Goal: Information Seeking & Learning: Learn about a topic

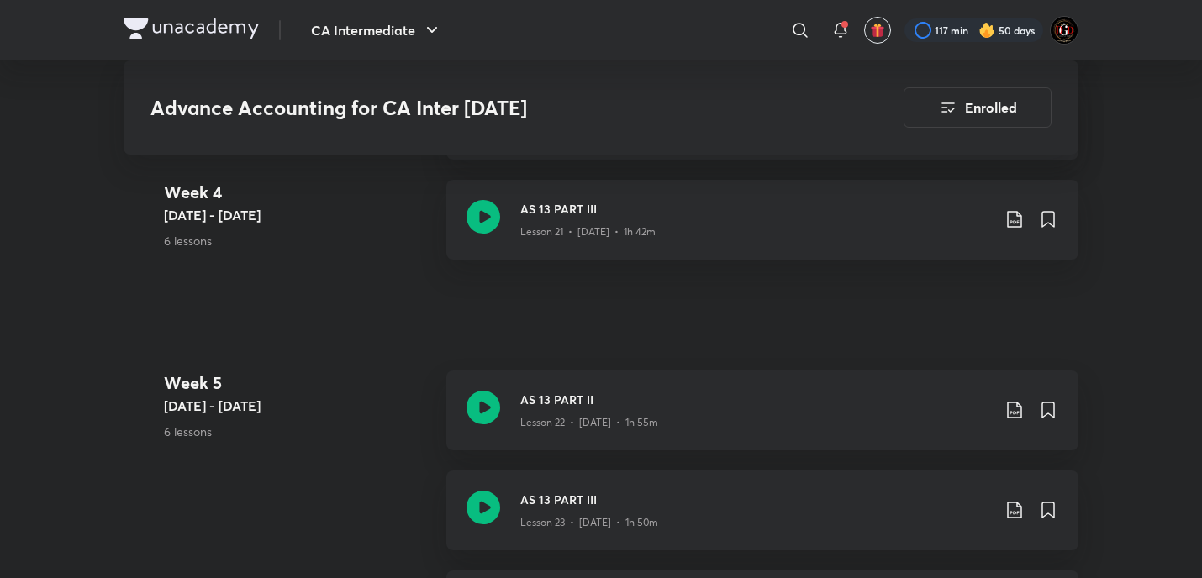
scroll to position [3137, 0]
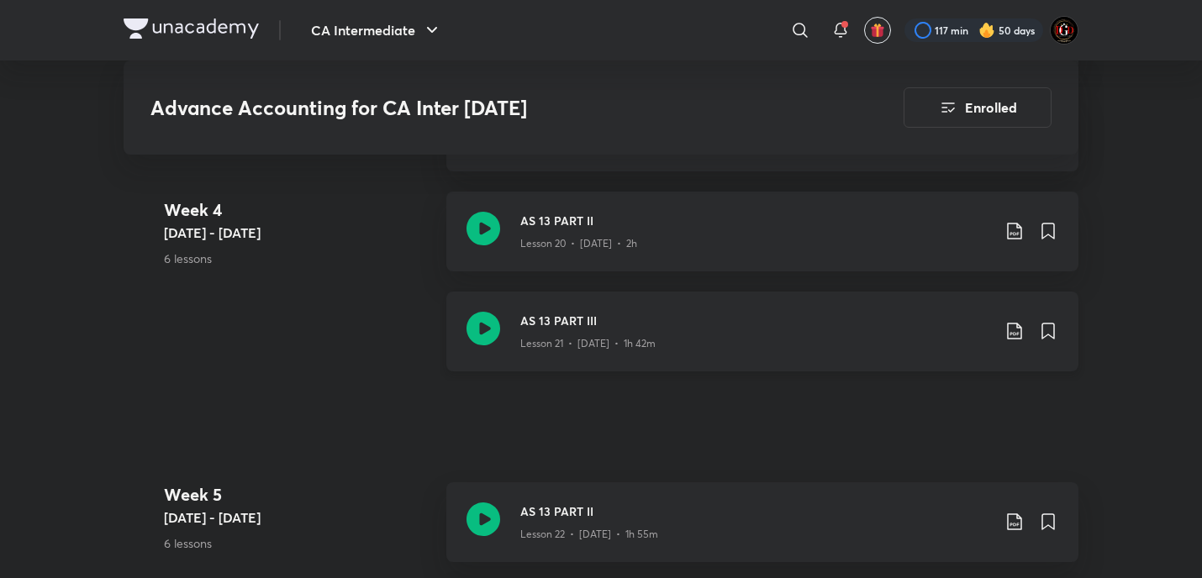
click at [1009, 335] on icon at bounding box center [1014, 331] width 20 height 20
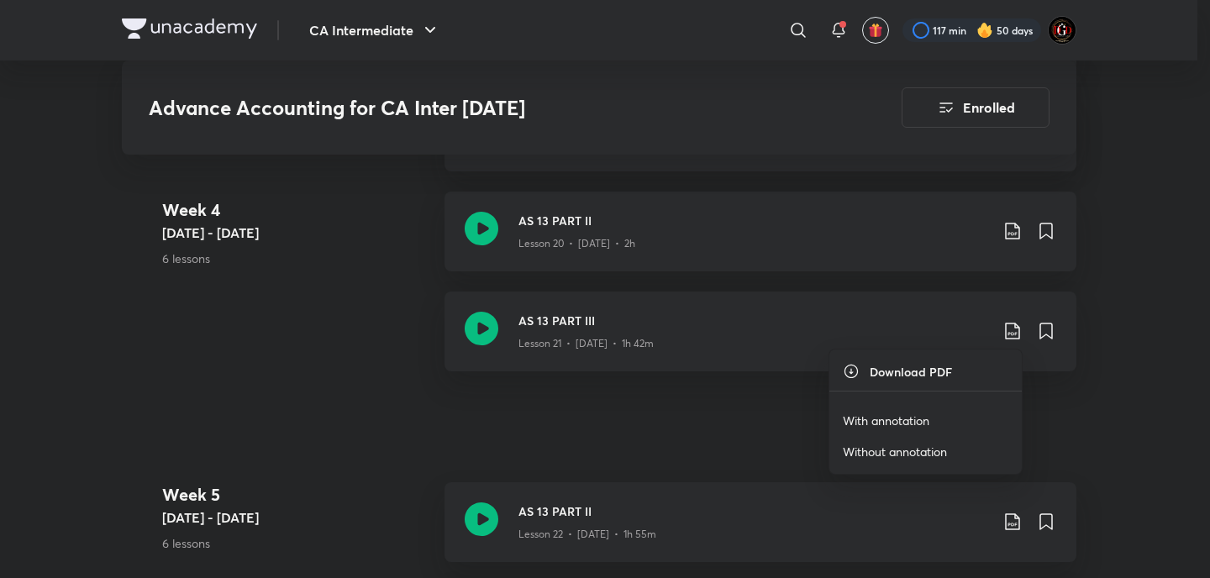
click at [930, 419] on p "With annotation" at bounding box center [886, 421] width 87 height 18
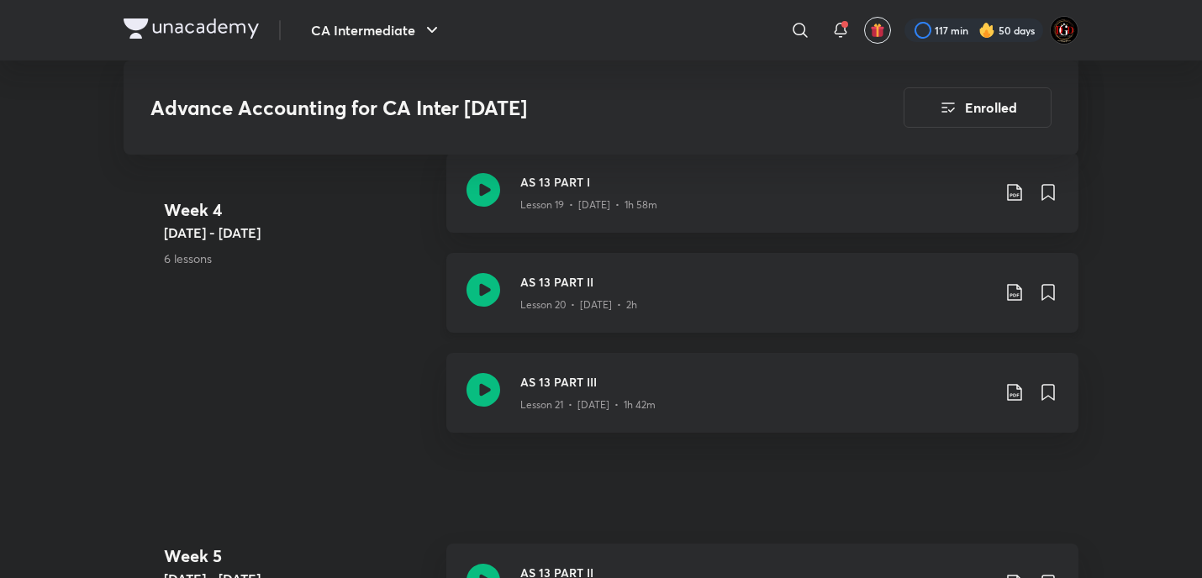
scroll to position [3026, 0]
